Goal: Transaction & Acquisition: Purchase product/service

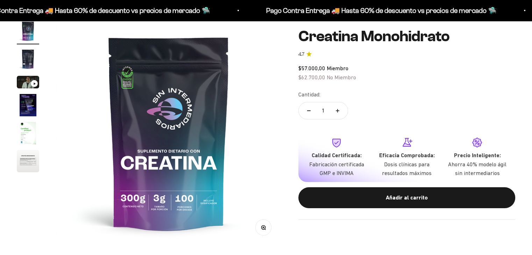
click at [377, 95] on div "Cantidad: 1" at bounding box center [406, 105] width 217 height 31
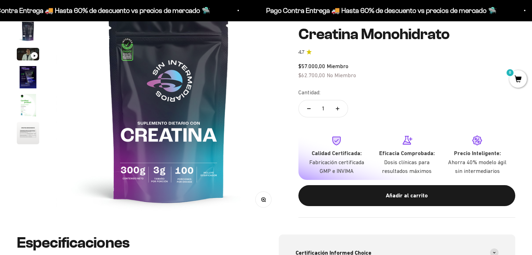
scroll to position [70, 0]
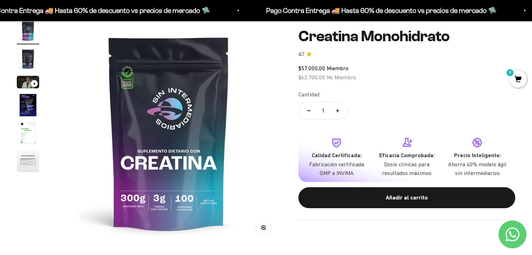
click at [19, 107] on img "Ir al artículo 4" at bounding box center [28, 105] width 22 height 22
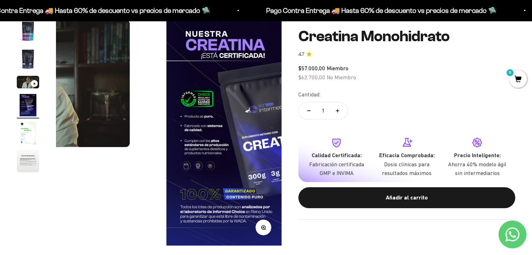
scroll to position [0, 702]
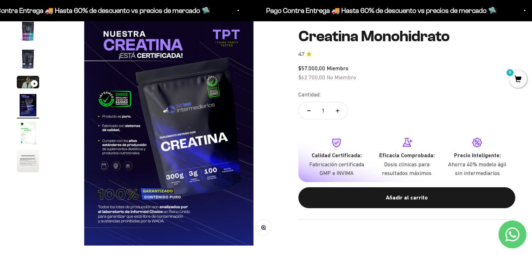
click at [23, 136] on img "Ir al artículo 5" at bounding box center [28, 133] width 22 height 22
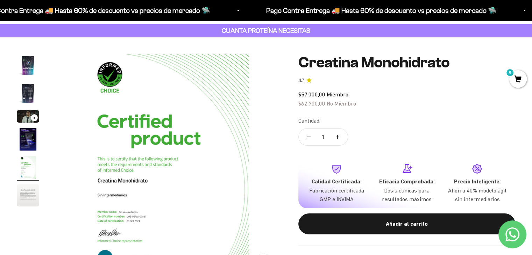
scroll to position [35, 0]
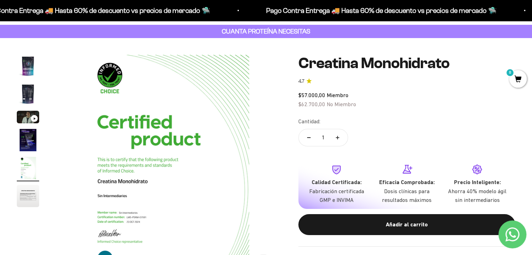
click at [28, 90] on img "Ir al artículo 2" at bounding box center [28, 94] width 22 height 22
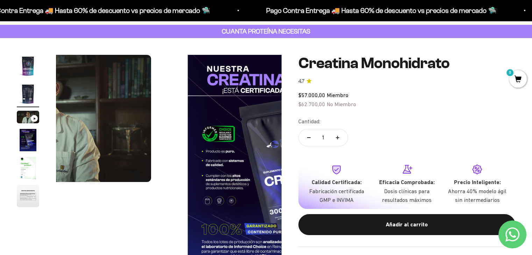
click at [28, 64] on img "Ir al artículo 1" at bounding box center [28, 66] width 22 height 22
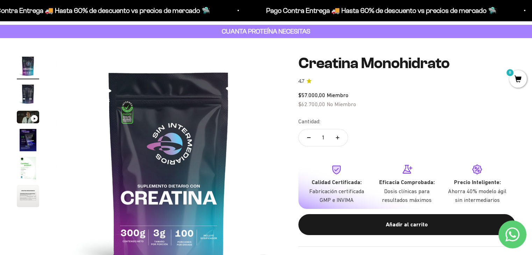
scroll to position [88, 0]
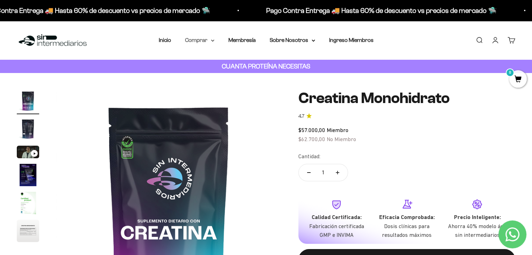
click at [205, 40] on summary "Comprar" at bounding box center [199, 40] width 29 height 9
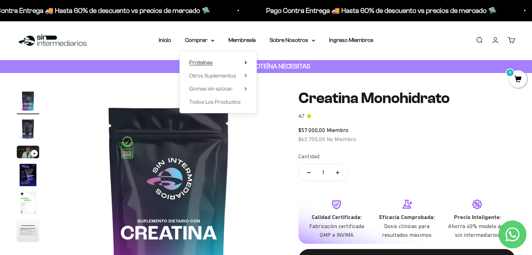
click at [211, 61] on span "Proteínas" at bounding box center [200, 62] width 23 height 6
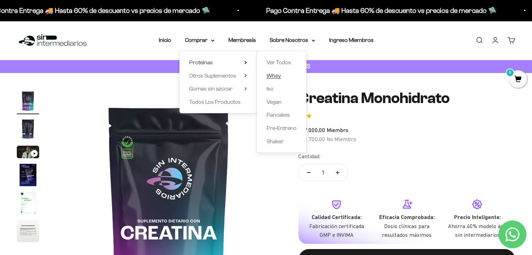
click at [277, 76] on span "Whey" at bounding box center [273, 76] width 14 height 6
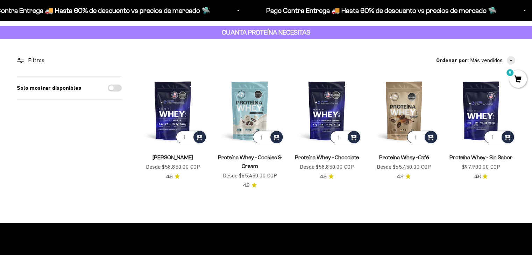
scroll to position [35, 0]
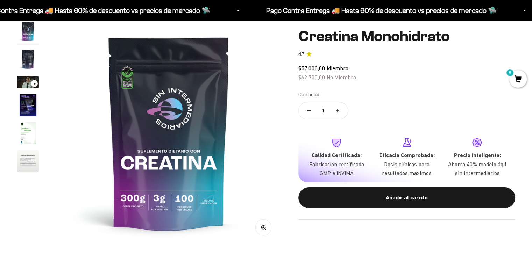
click at [21, 133] on img "Ir al artículo 5" at bounding box center [28, 133] width 22 height 22
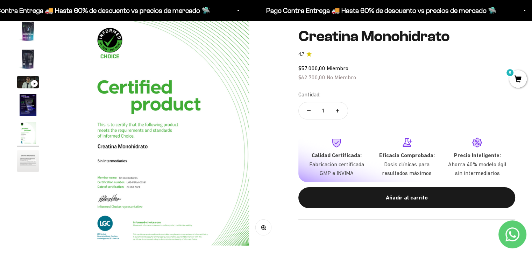
click at [27, 114] on img "Ir al artículo 4" at bounding box center [28, 105] width 22 height 22
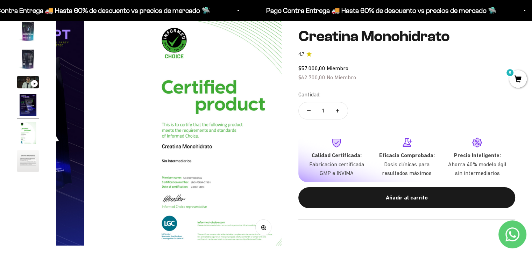
scroll to position [0, 702]
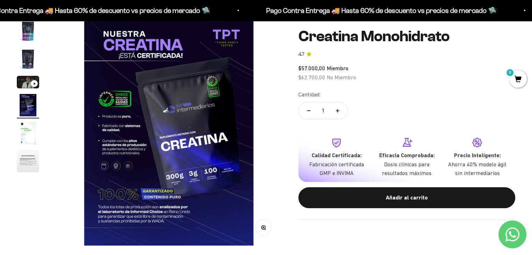
click at [27, 59] on img "Ir al artículo 2" at bounding box center [28, 59] width 22 height 22
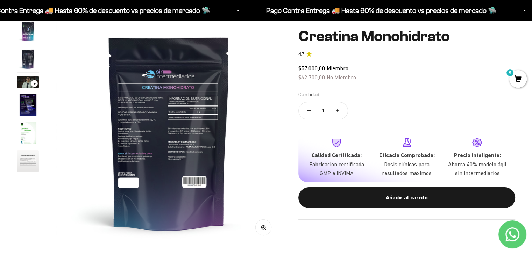
click at [28, 39] on img "Ir al artículo 1" at bounding box center [28, 31] width 22 height 22
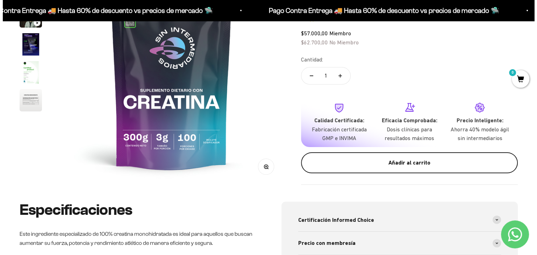
scroll to position [140, 0]
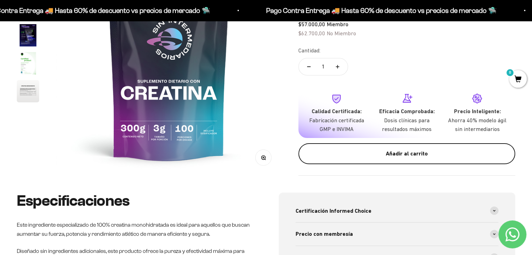
click at [391, 149] on div "Añadir al carrito" at bounding box center [406, 153] width 189 height 9
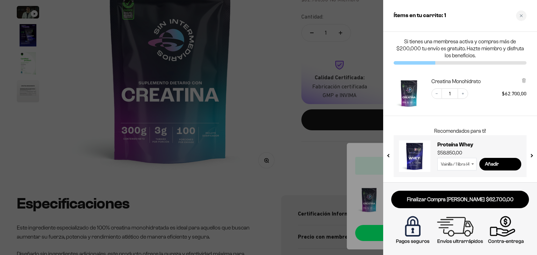
click at [469, 165] on select "Vainilla / 1 libra (460g) Vainilla / 2 libras (910g) Vainilla / 5 libras (2280g…" at bounding box center [456, 164] width 39 height 13
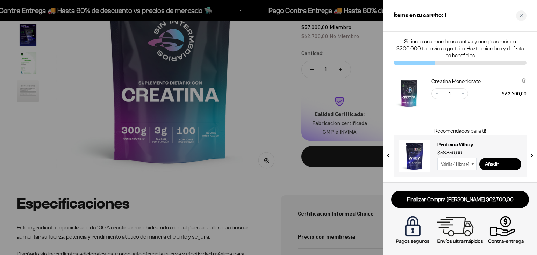
click at [470, 121] on div "Si tienes una membresa activa y compras más de $200,000 tu envío es gratuito. H…" at bounding box center [460, 107] width 154 height 151
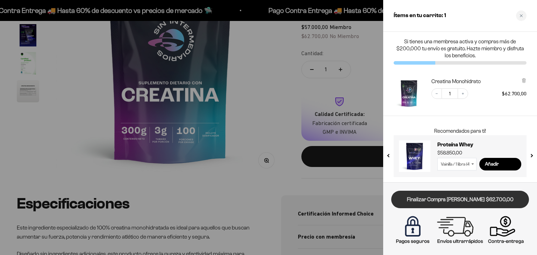
click at [453, 198] on link "Finalizar Compra [PERSON_NAME] $62.700,00" at bounding box center [460, 200] width 138 height 18
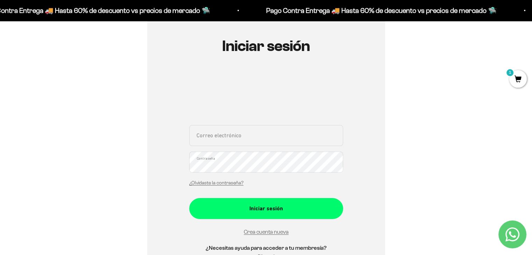
scroll to position [70, 0]
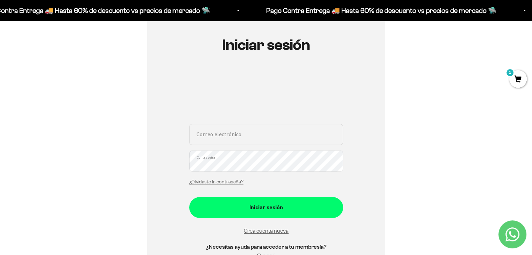
click at [242, 138] on input "Correo electrónico" at bounding box center [266, 134] width 154 height 21
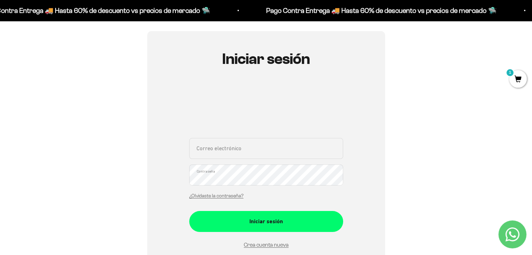
scroll to position [105, 0]
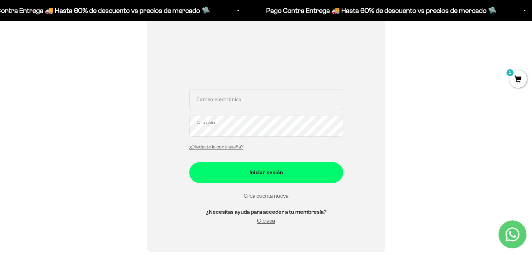
click at [263, 194] on link "Crea cuenta nueva" at bounding box center [266, 196] width 45 height 6
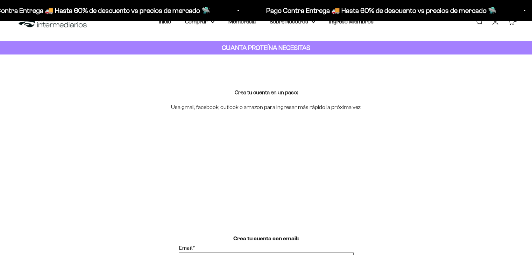
scroll to position [70, 0]
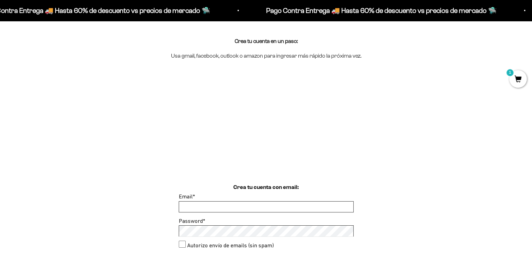
click at [198, 207] on input "Email *" at bounding box center [266, 207] width 174 height 10
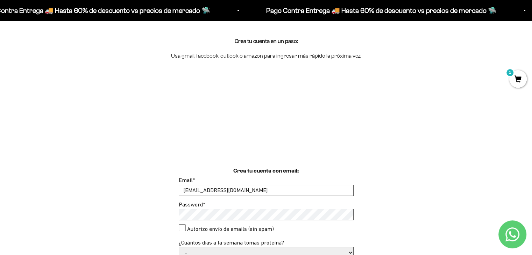
type input "[EMAIL_ADDRESS][DOMAIN_NAME]"
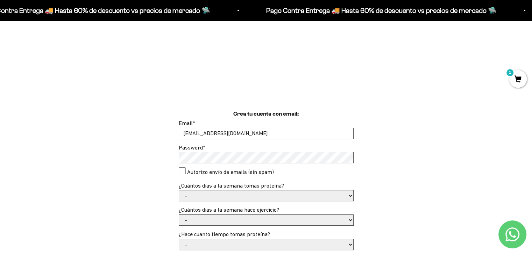
scroll to position [140, 0]
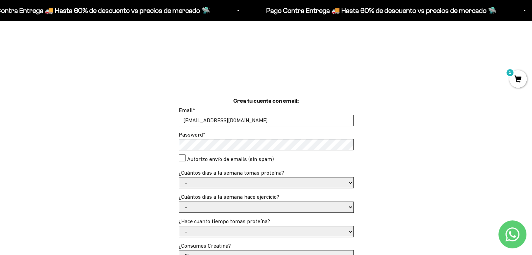
click at [207, 186] on select "- 1 o 2 3 a 5 6 o 7" at bounding box center [266, 183] width 174 height 10
select select "1 o 2"
click at [179, 178] on select "- 1 o 2 3 a 5 6 o 7" at bounding box center [266, 183] width 174 height 10
click at [205, 205] on select "- No hago 1 a 2 días 3 a 5 días 6 o 7 días" at bounding box center [266, 207] width 174 height 10
click at [179, 202] on select "- No hago 1 a 2 días 3 a 5 días 6 o 7 días" at bounding box center [266, 207] width 174 height 10
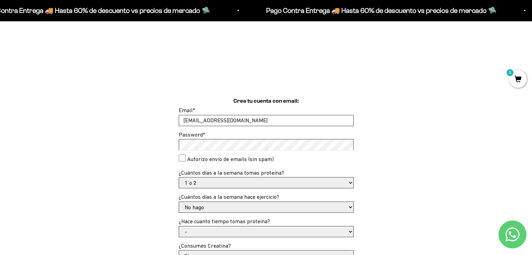
click at [208, 207] on select "- No hago 1 a 2 días 3 a 5 días 6 o 7 días" at bounding box center [266, 207] width 174 height 10
select select "1 a 2 días"
click at [179, 202] on select "- No hago 1 a 2 días 3 a 5 días 6 o 7 días" at bounding box center [266, 207] width 174 height 10
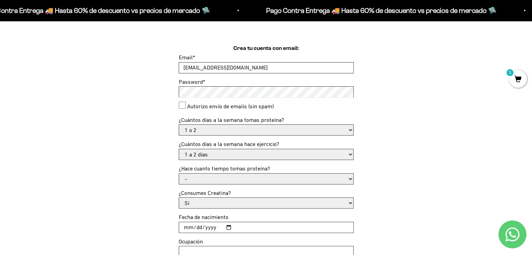
scroll to position [210, 0]
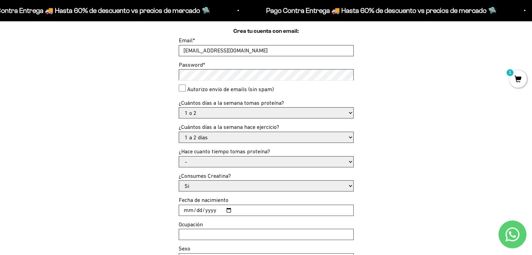
drag, startPoint x: 220, startPoint y: 158, endPoint x: 217, endPoint y: 170, distance: 12.4
click at [220, 158] on select "- Apenas estoy empezando Menos de 6 meses Más de 6 meses Hace más de un año" at bounding box center [266, 162] width 174 height 10
click at [210, 162] on select "- Apenas estoy empezando Menos de 6 meses Más de 6 meses Hace más de un año" at bounding box center [266, 162] width 174 height 10
select select "Apenas estoy empezando"
click at [179, 157] on select "- Apenas estoy empezando Menos de 6 meses Más de 6 meses Hace más de un año" at bounding box center [266, 162] width 174 height 10
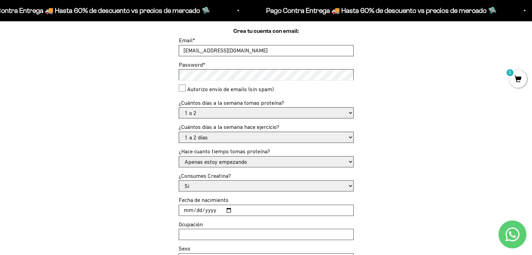
click at [213, 188] on select "Si No" at bounding box center [266, 186] width 174 height 10
click at [179, 181] on select "Si No" at bounding box center [266, 186] width 174 height 10
click at [198, 184] on select "Si No" at bounding box center [266, 186] width 174 height 10
select select "Si"
click at [179, 181] on select "Si No" at bounding box center [266, 186] width 174 height 10
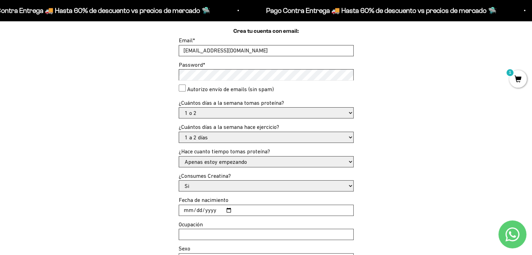
click at [208, 207] on input "Fecha de nacimiento" at bounding box center [266, 210] width 174 height 10
click at [231, 210] on input "Fecha de nacimiento" at bounding box center [266, 210] width 174 height 10
click at [224, 212] on input "Fecha de nacimiento" at bounding box center [266, 210] width 174 height 10
type input "[DATE]"
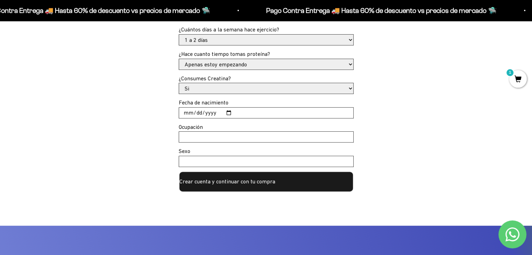
scroll to position [315, 0]
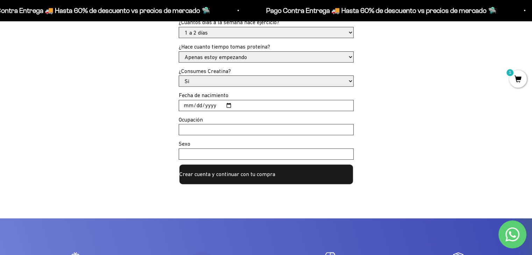
click at [202, 131] on input "Ocupación" at bounding box center [266, 129] width 174 height 10
type input "Empleado"
click at [206, 149] on input "Sexo" at bounding box center [266, 154] width 174 height 10
type input "Masculino"
click at [239, 171] on button "Crear cuenta y continuar con tu compra" at bounding box center [266, 174] width 175 height 21
